Goal: Navigation & Orientation: Find specific page/section

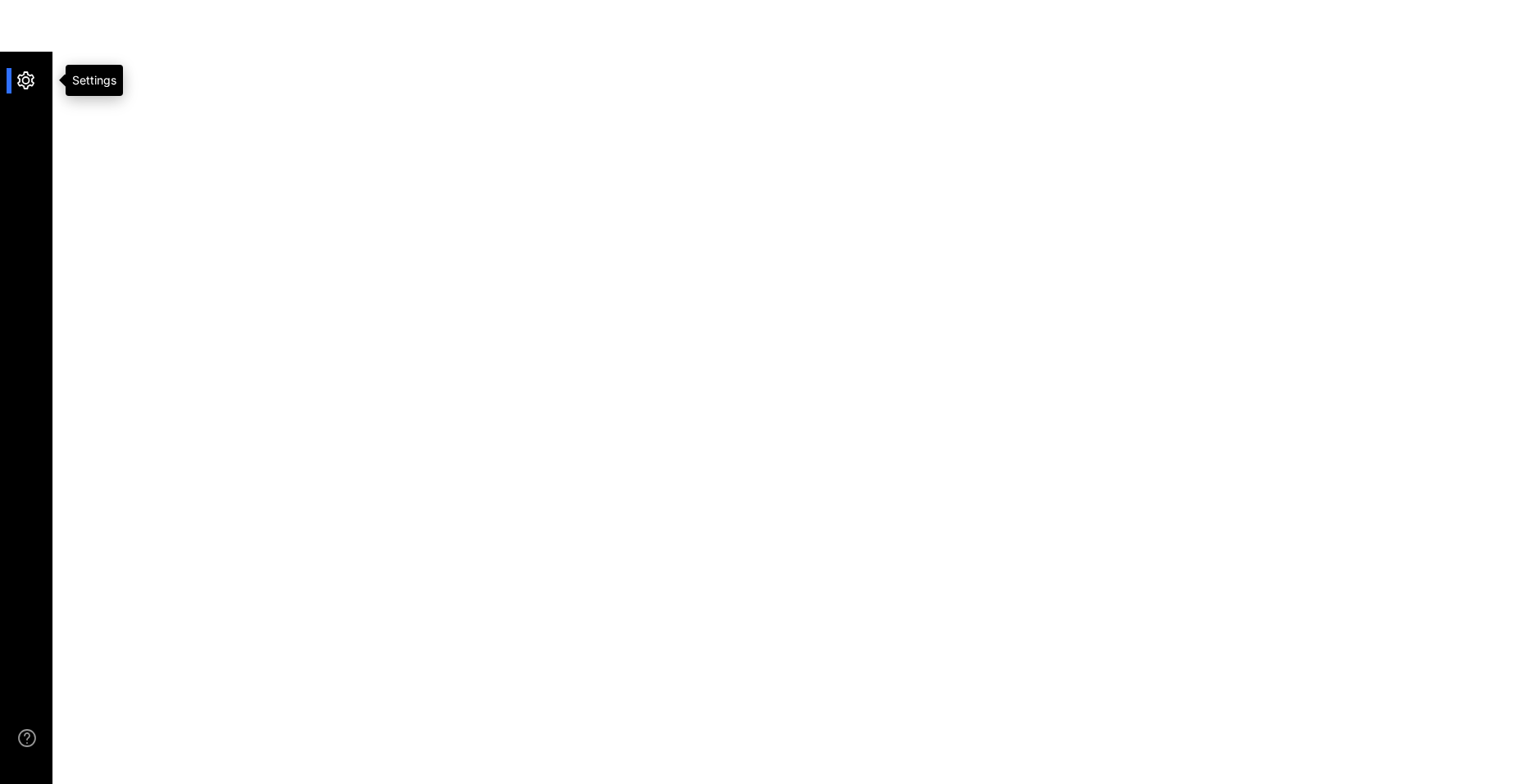
click at [27, 81] on div at bounding box center [34, 81] width 36 height 26
